Goal: Task Accomplishment & Management: Manage account settings

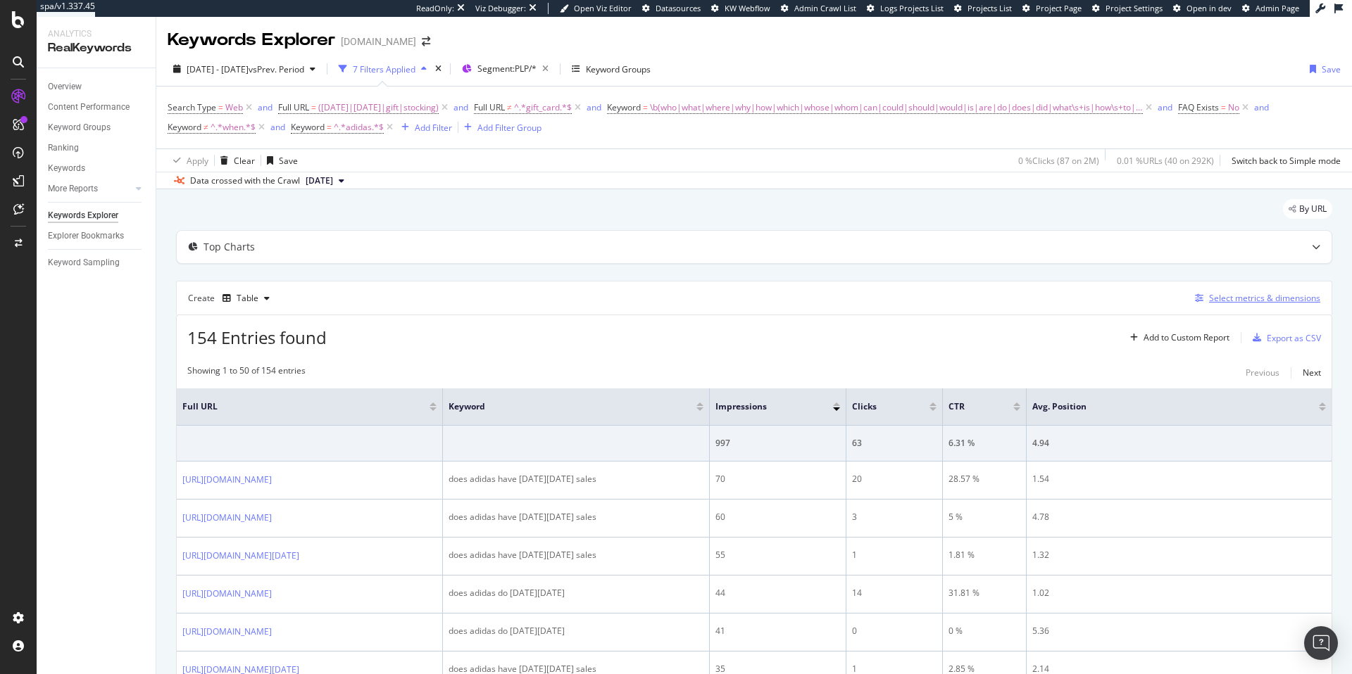
click at [1238, 299] on div "Select metrics & dimensions" at bounding box center [1264, 298] width 111 height 12
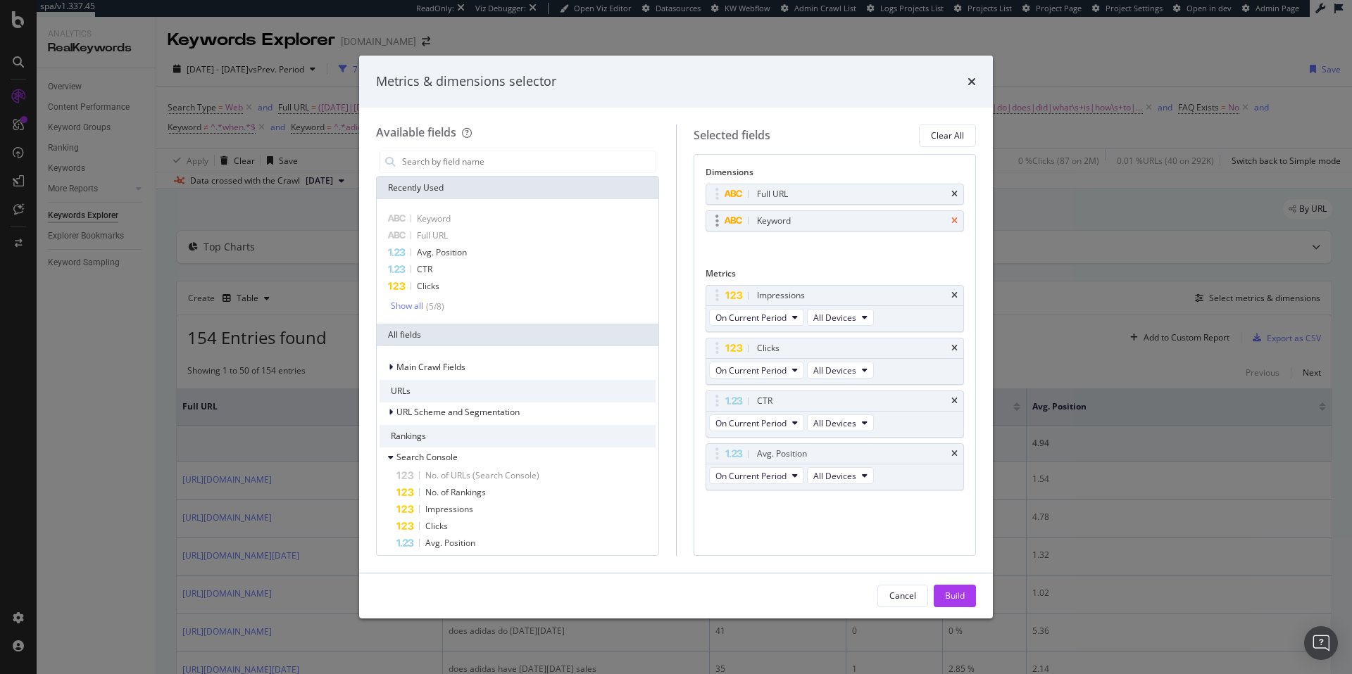
click at [953, 221] on icon "times" at bounding box center [954, 221] width 6 height 8
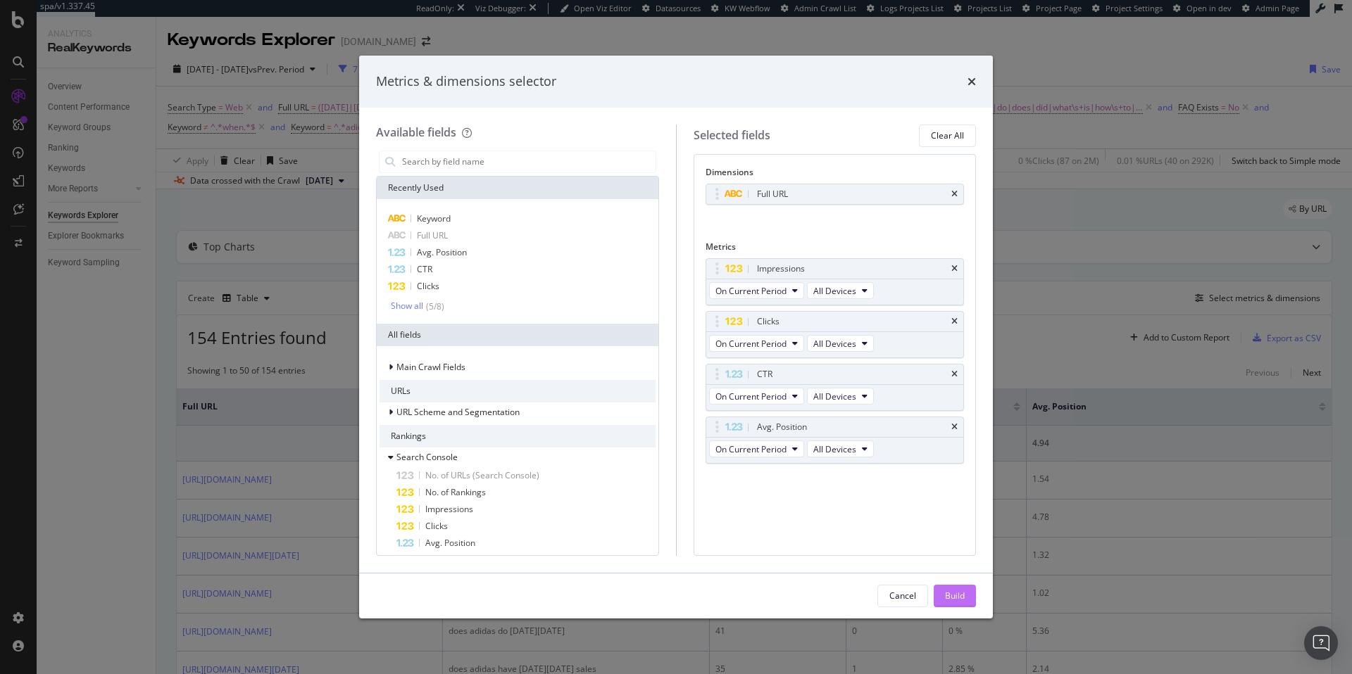
click at [954, 598] on div "Build" at bounding box center [955, 596] width 20 height 12
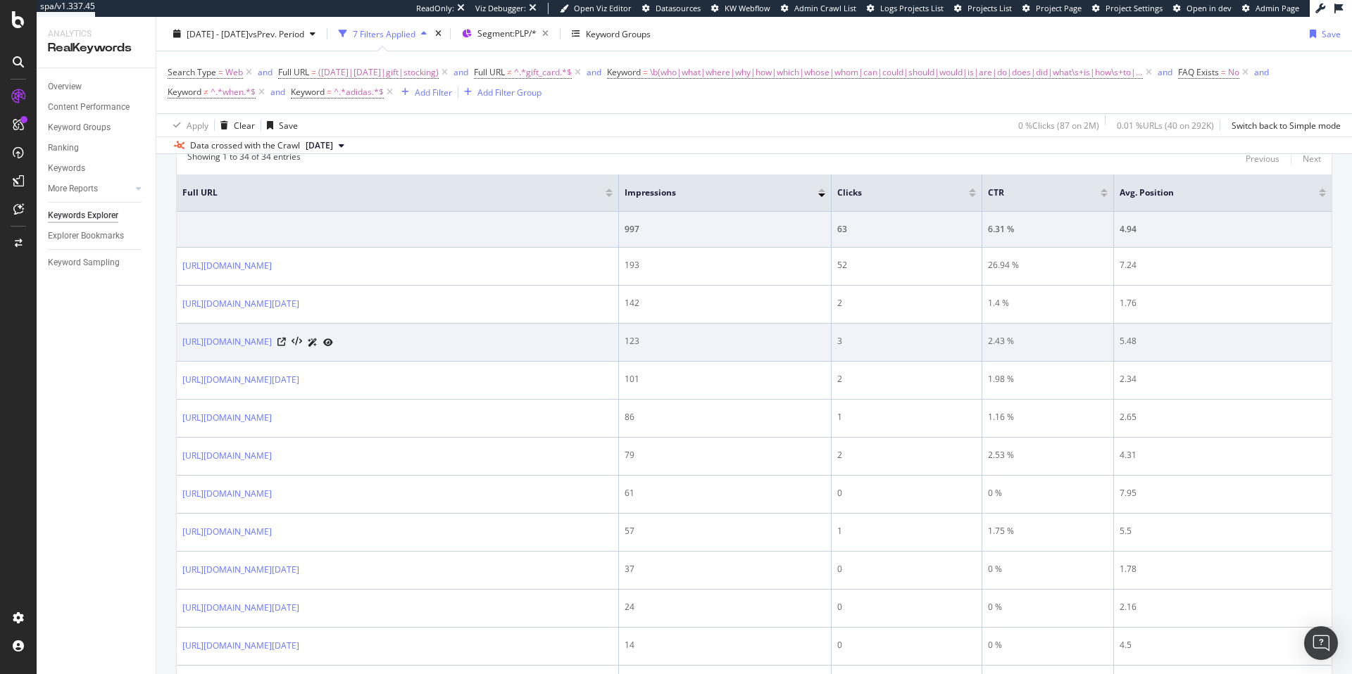
scroll to position [184, 0]
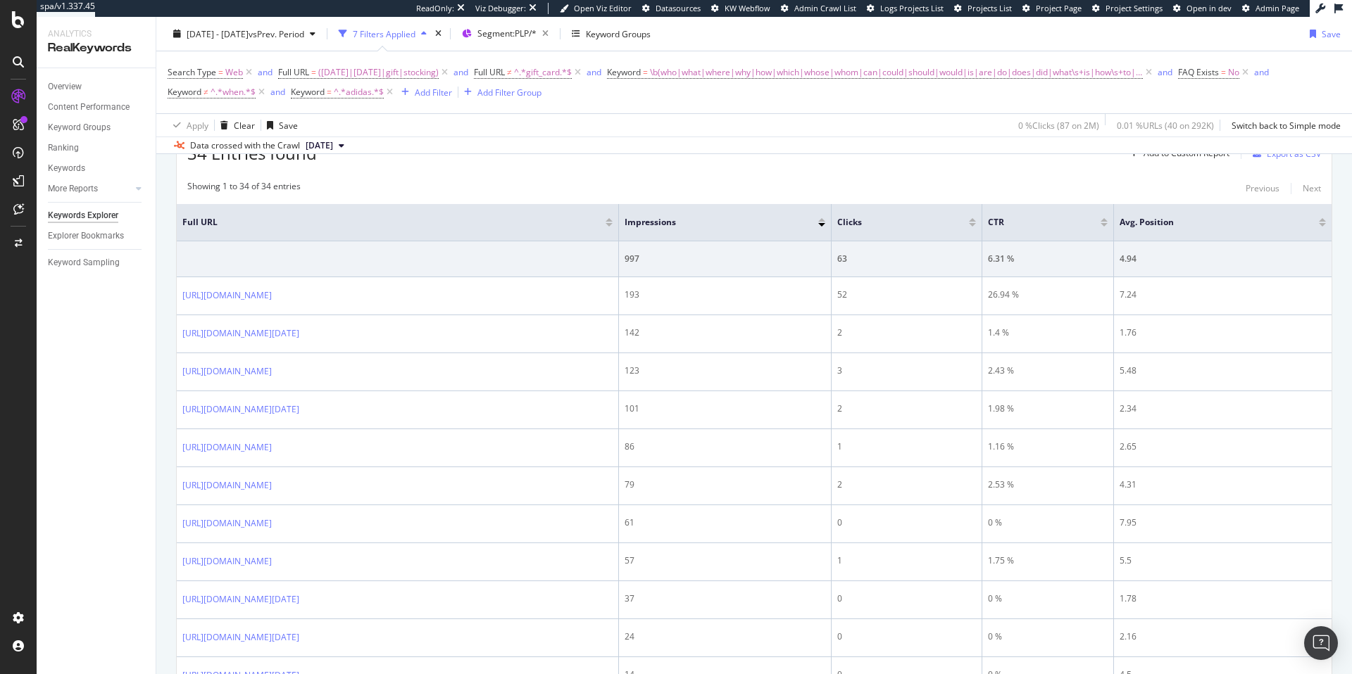
click at [976, 225] on div at bounding box center [972, 225] width 7 height 4
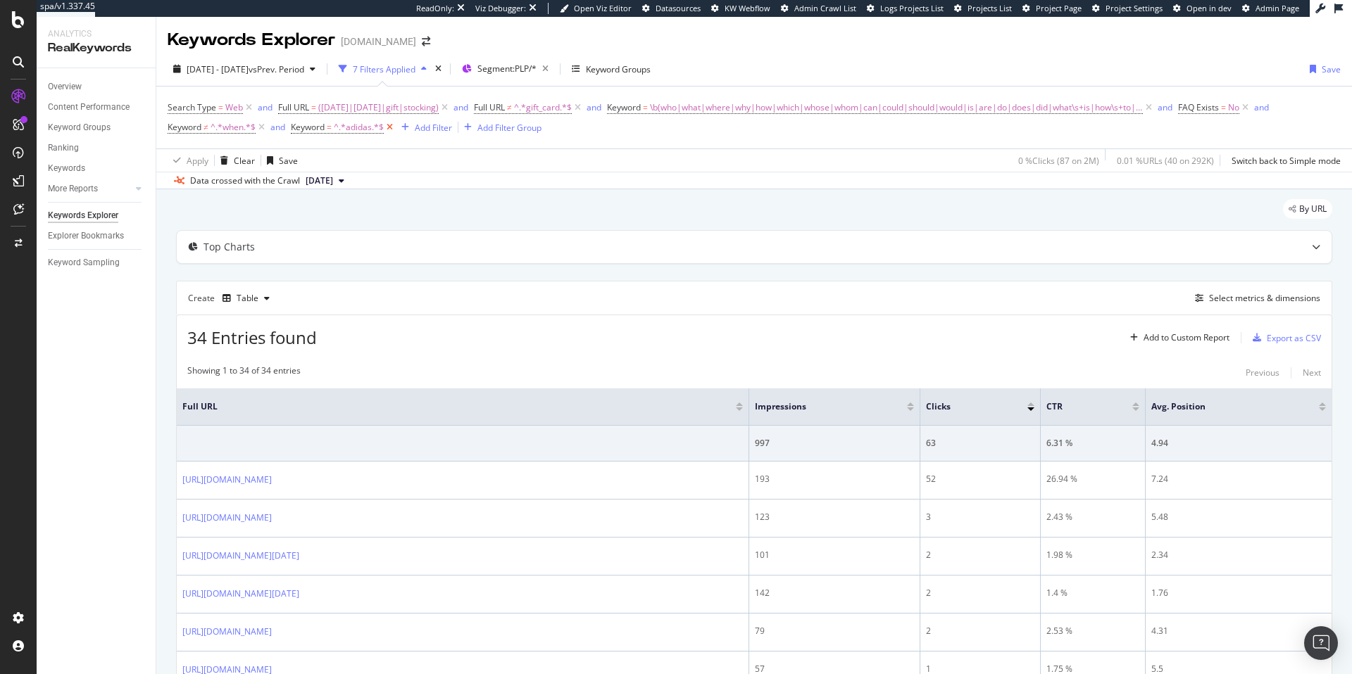
click at [391, 127] on icon at bounding box center [390, 127] width 12 height 14
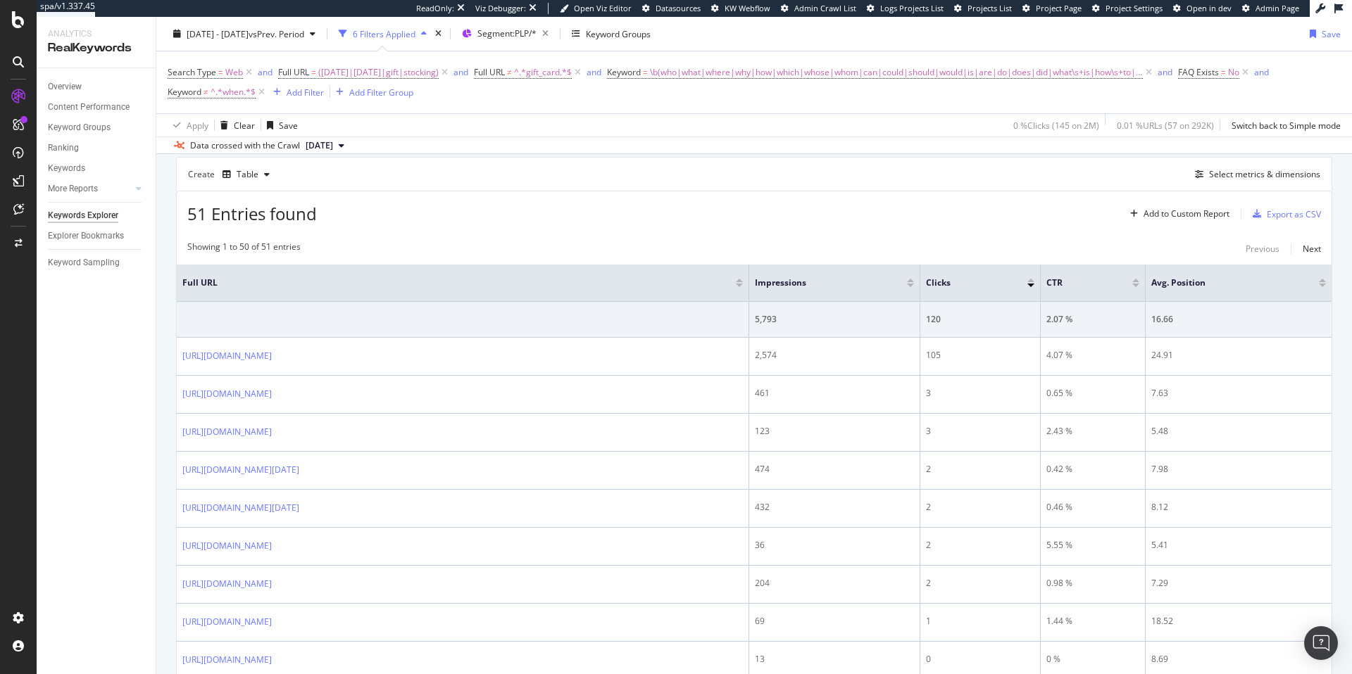
scroll to position [113, 0]
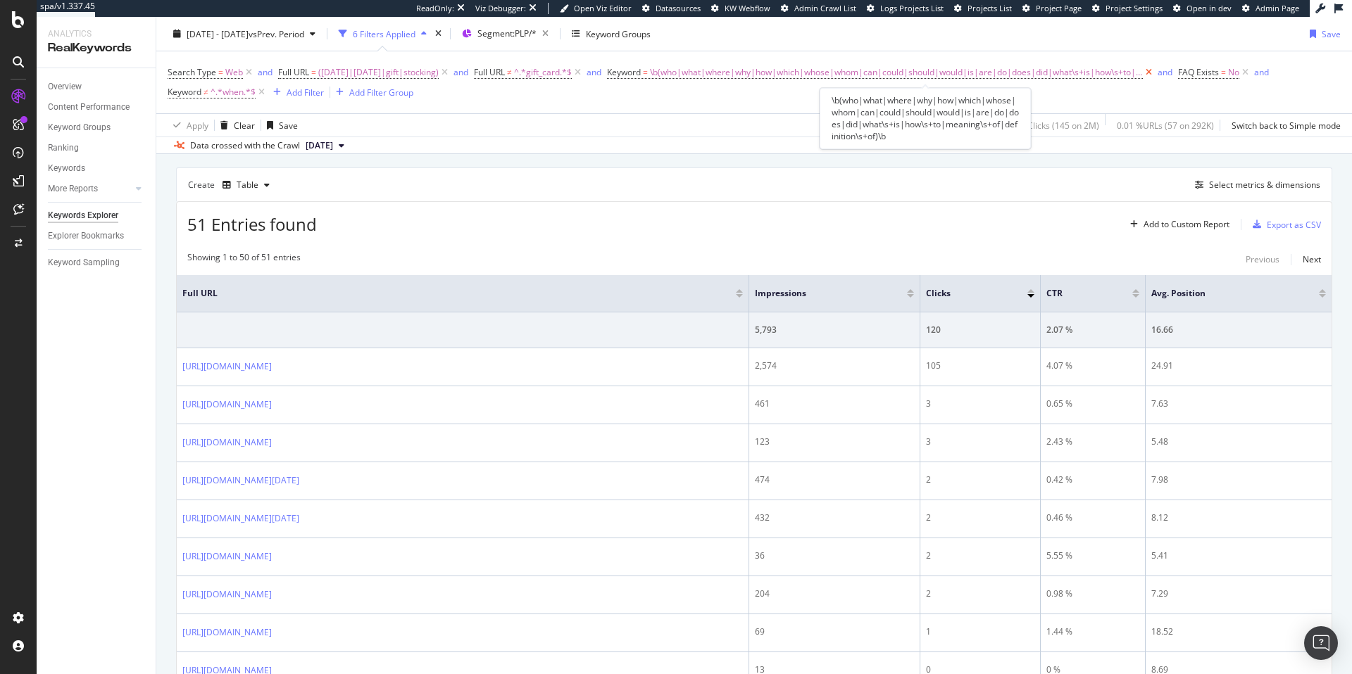
click at [1155, 72] on icon at bounding box center [1149, 72] width 12 height 14
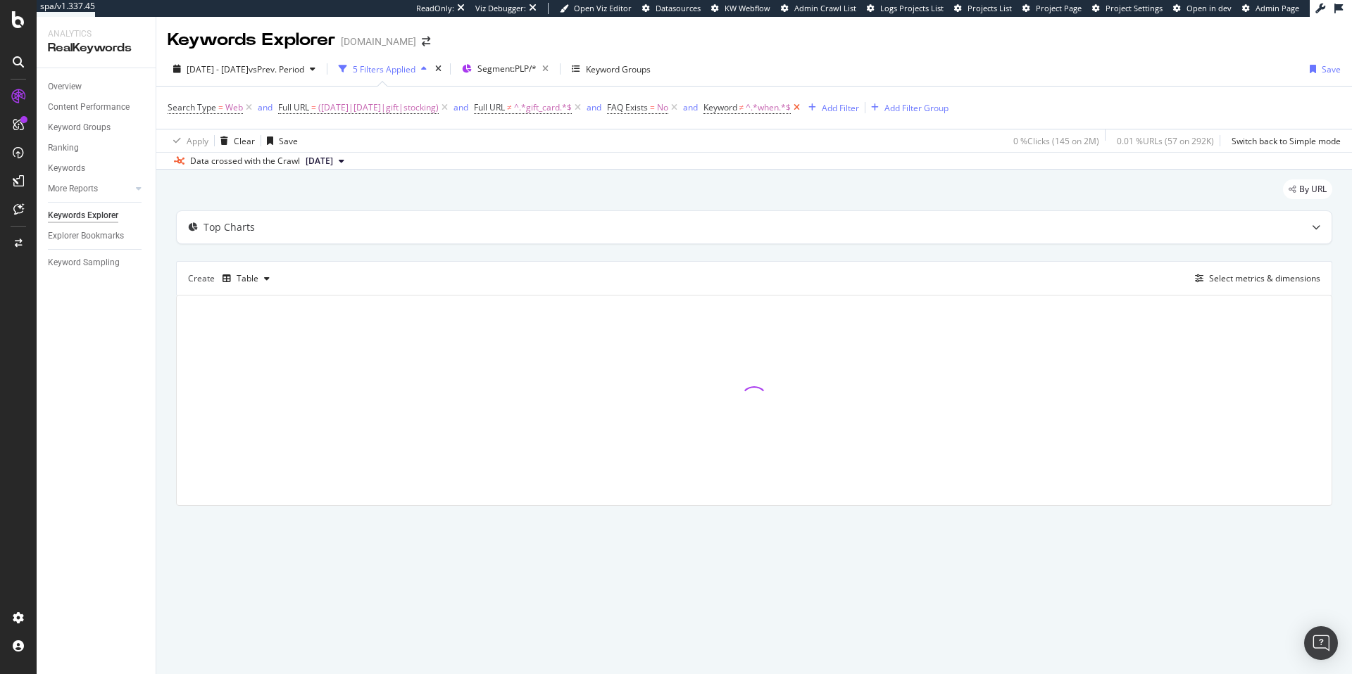
click at [803, 109] on icon at bounding box center [797, 108] width 12 height 14
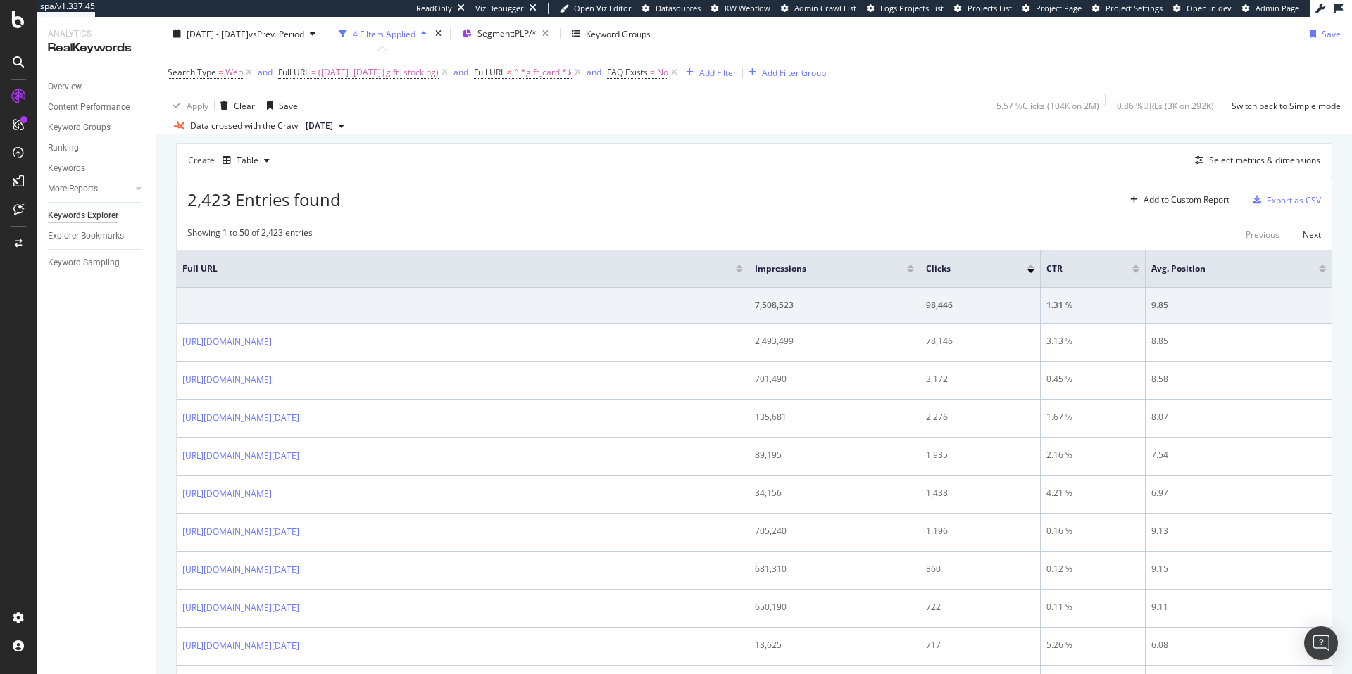
scroll to position [81, 0]
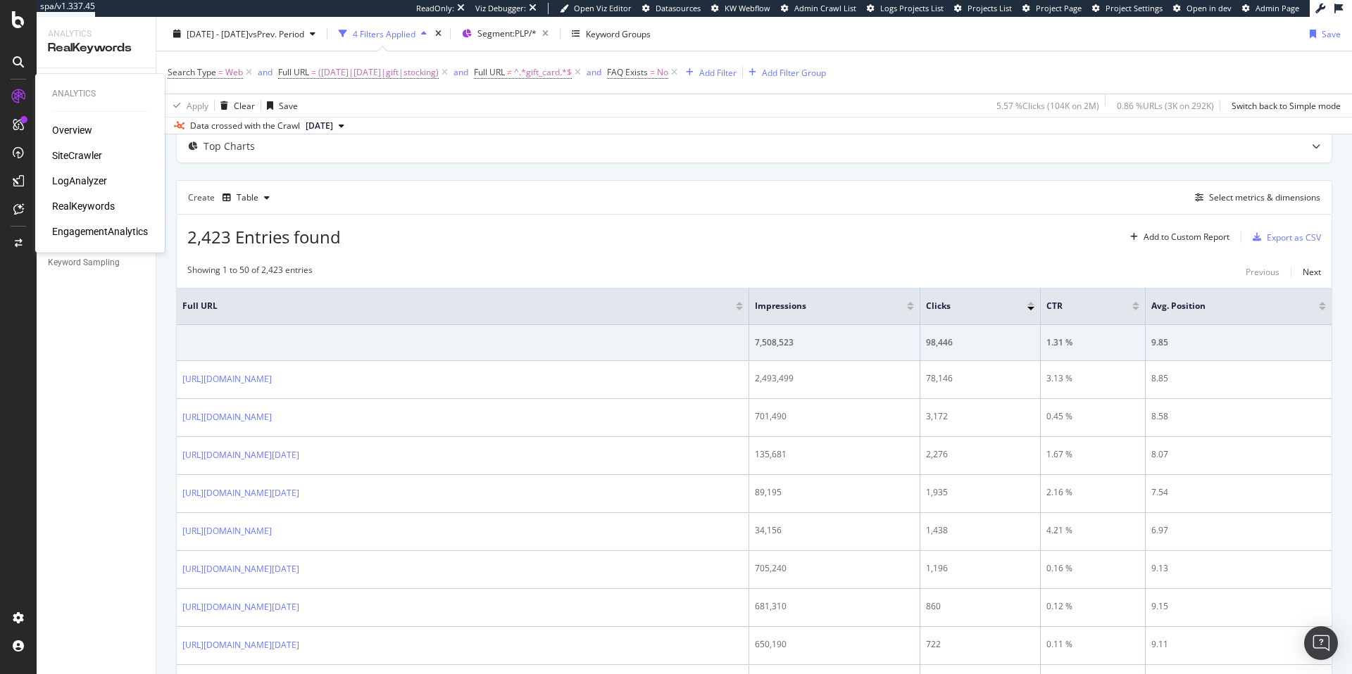
click at [83, 156] on div "SiteCrawler" at bounding box center [77, 156] width 50 height 14
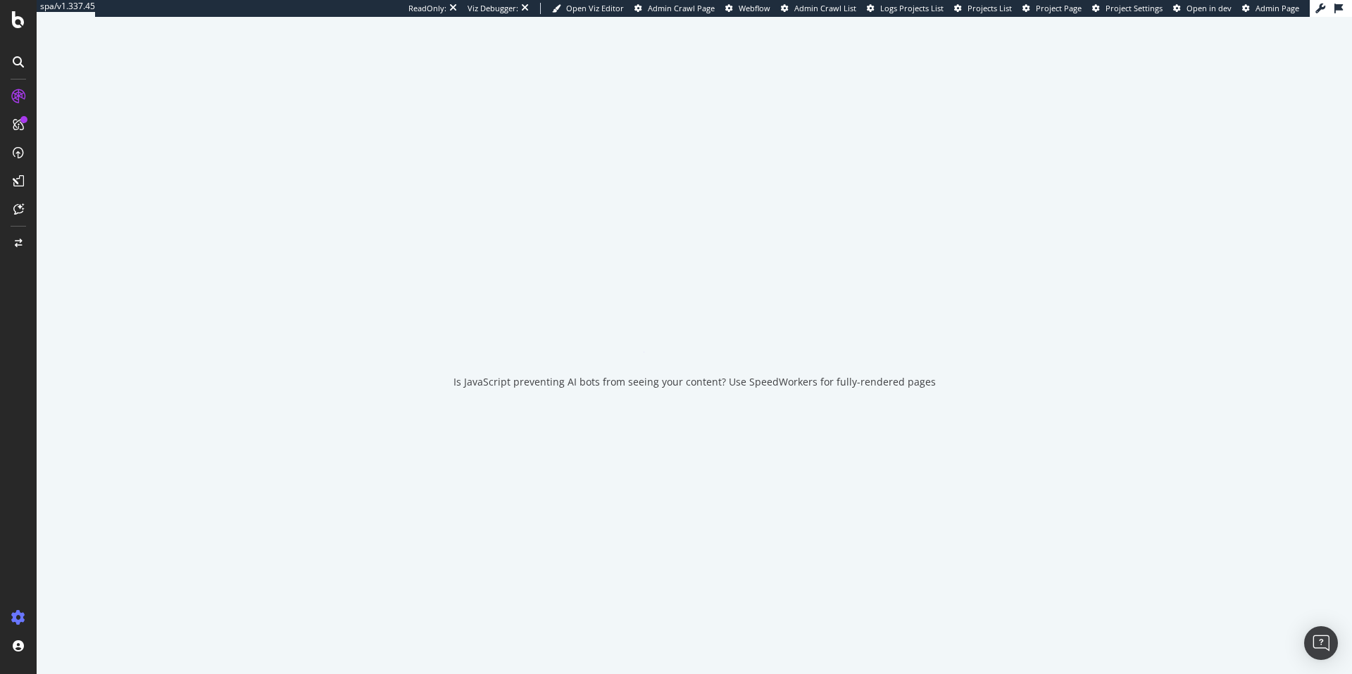
click at [18, 623] on icon at bounding box center [18, 618] width 14 height 14
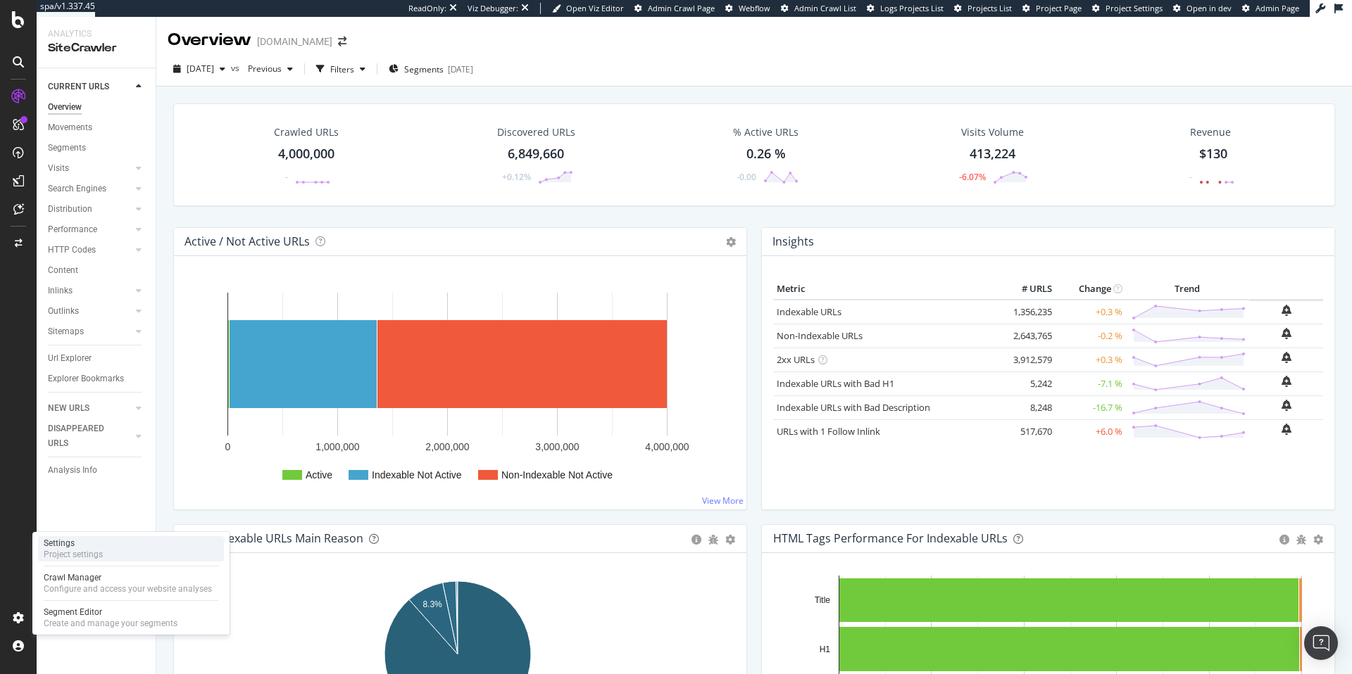
click at [89, 553] on div "Project settings" at bounding box center [73, 554] width 59 height 11
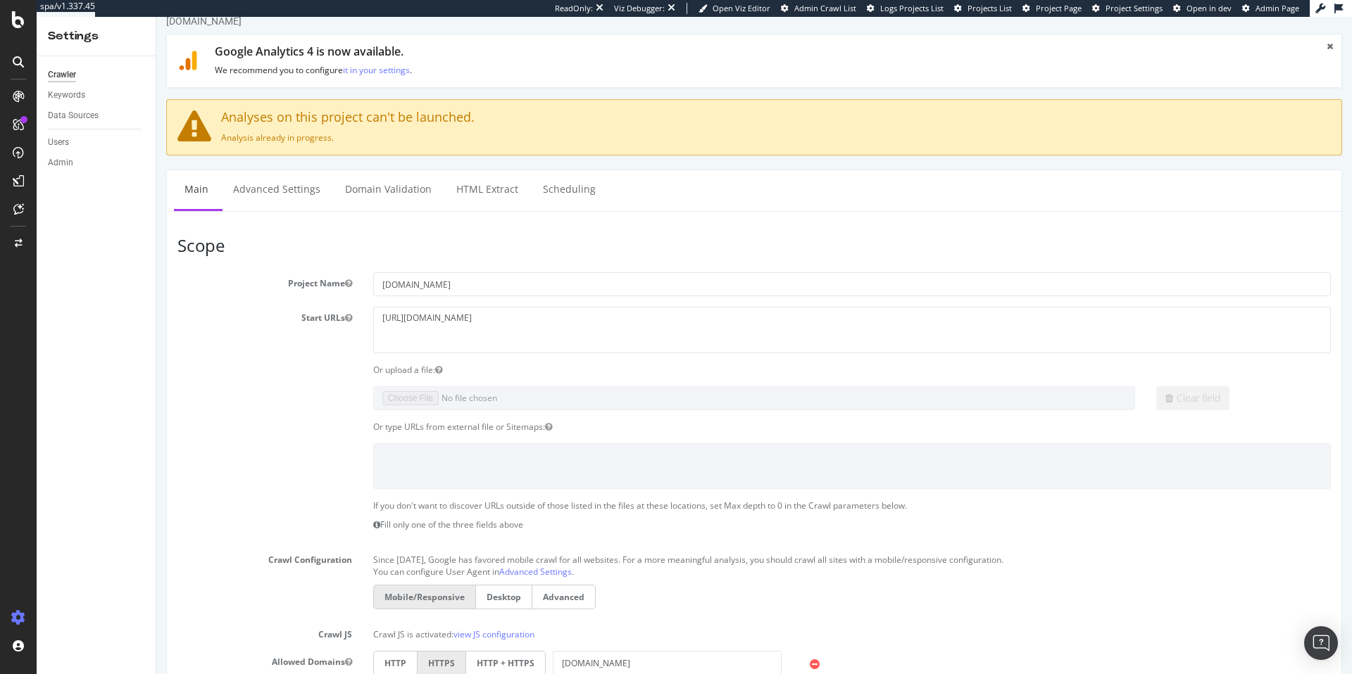
scroll to position [6, 0]
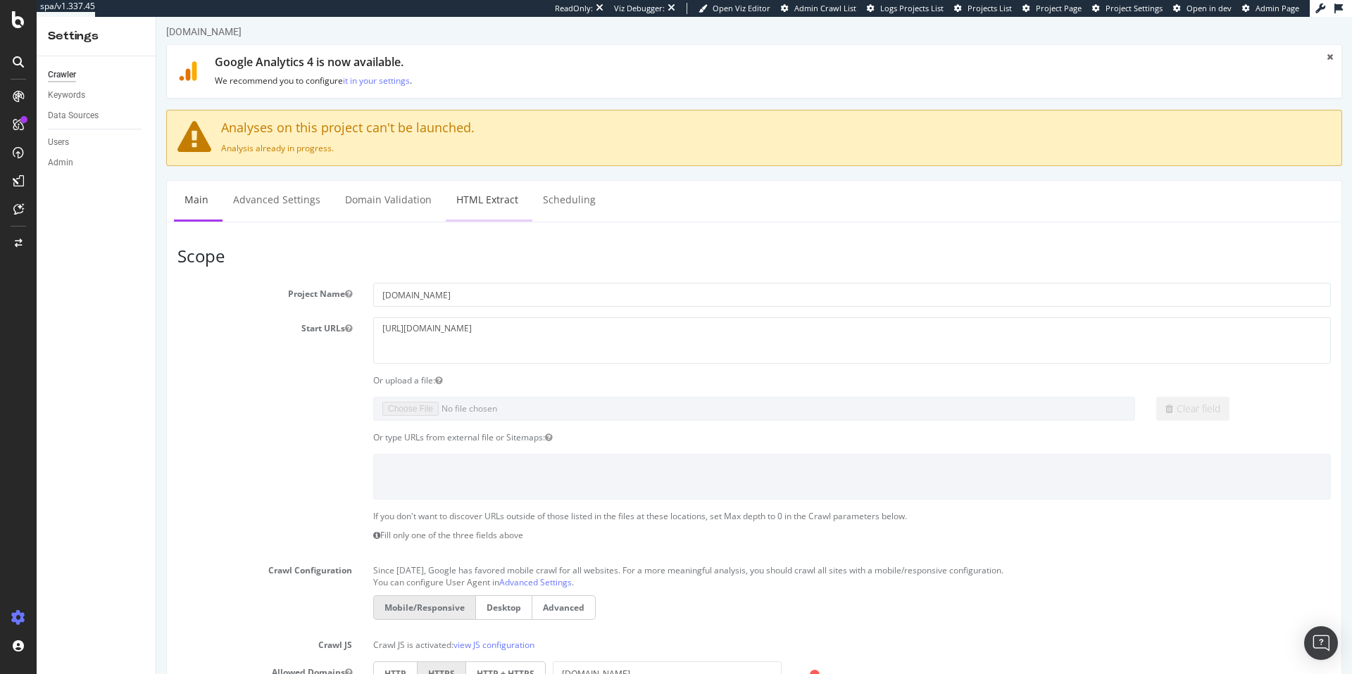
click at [469, 199] on link "HTML Extract" at bounding box center [487, 200] width 83 height 39
select select "count"
select select "html.length"
select select "count"
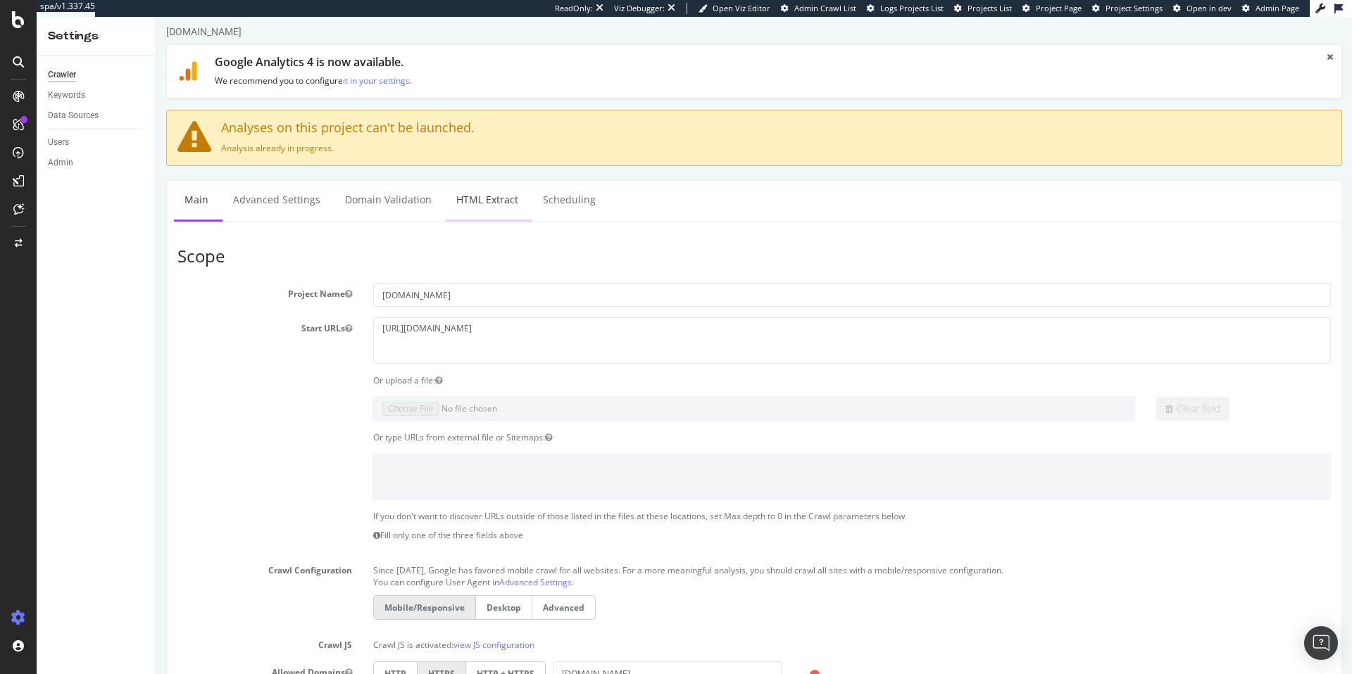
select select "i"
select select "exist"
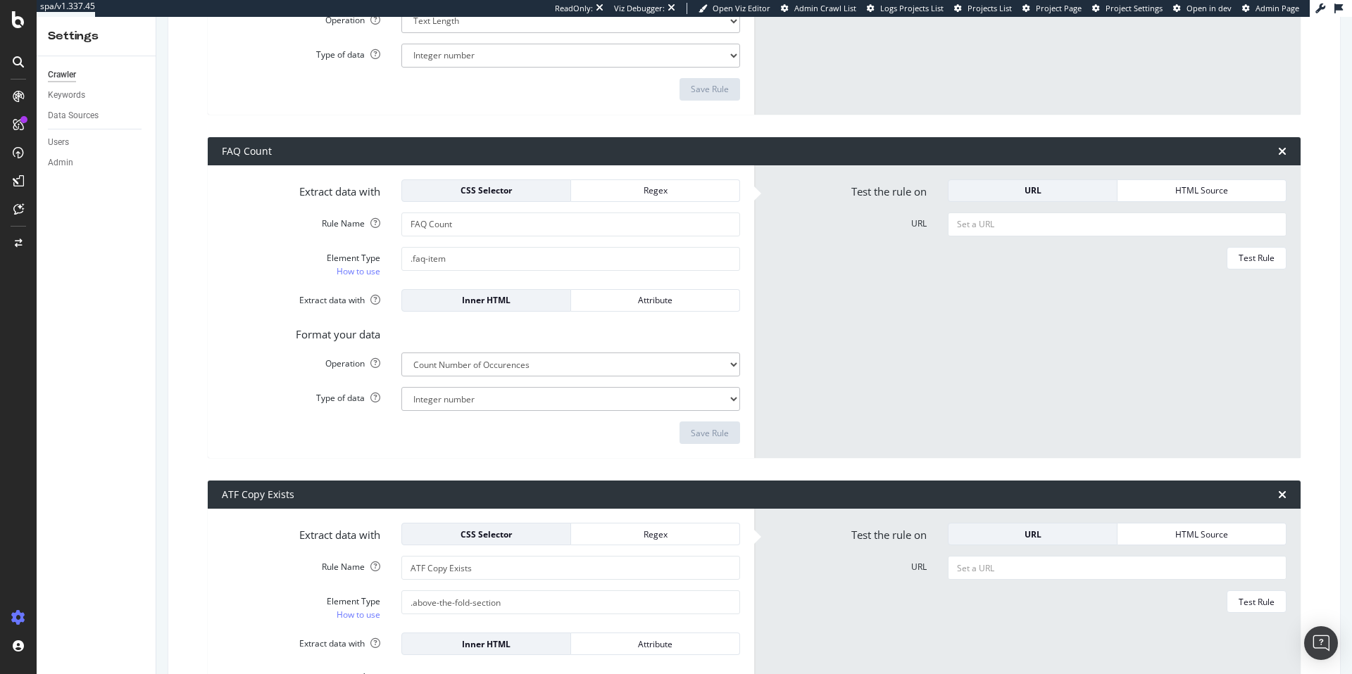
scroll to position [1115, 0]
